Goal: Download file/media

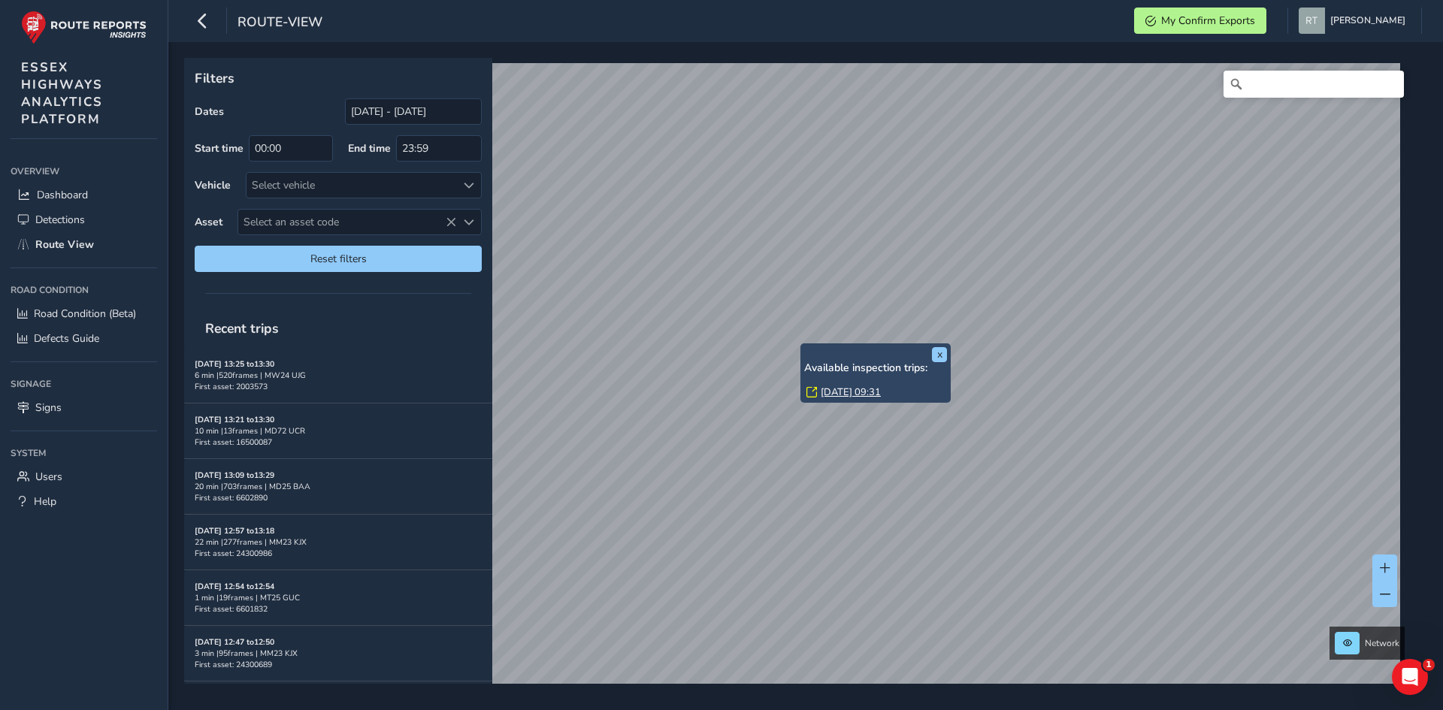
click at [837, 392] on link "[DATE] 09:31" at bounding box center [851, 393] width 60 height 14
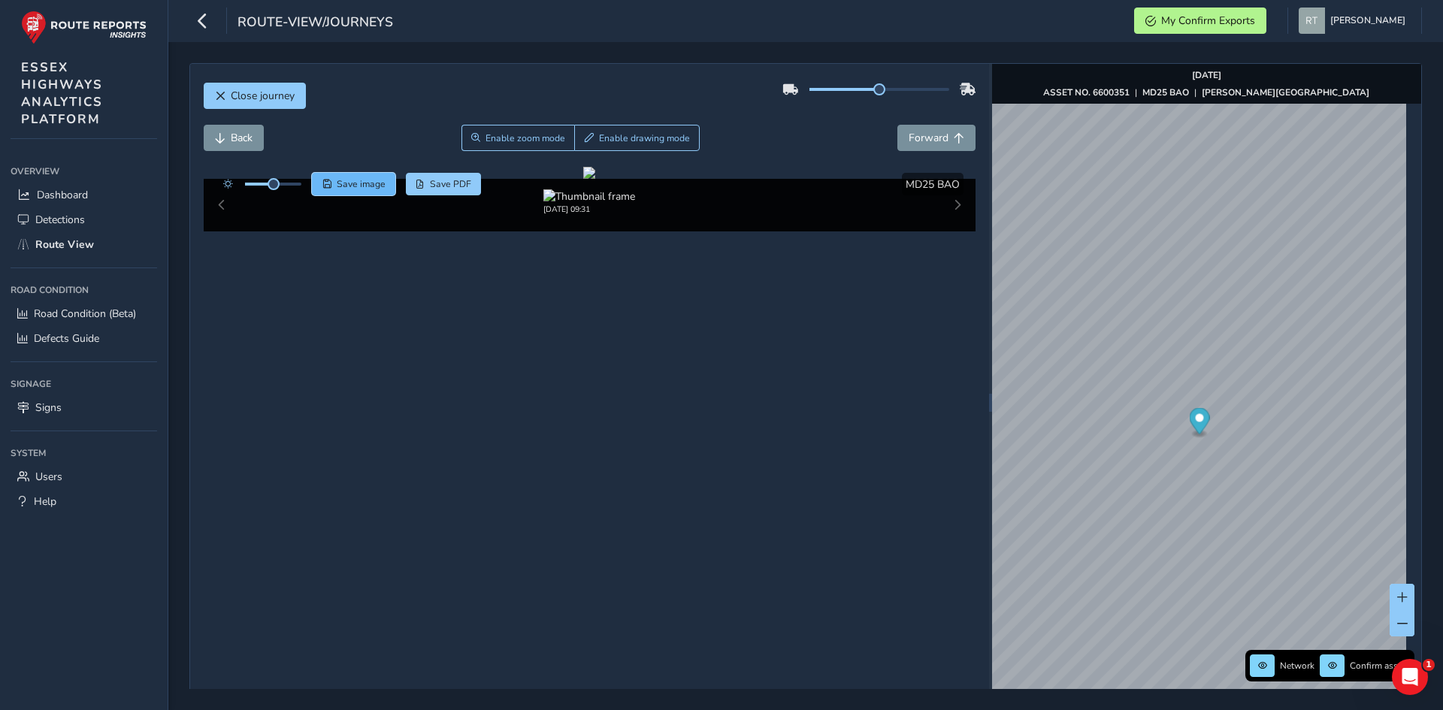
click at [362, 183] on span "Save image" at bounding box center [361, 184] width 49 height 12
